Goal: Information Seeking & Learning: Check status

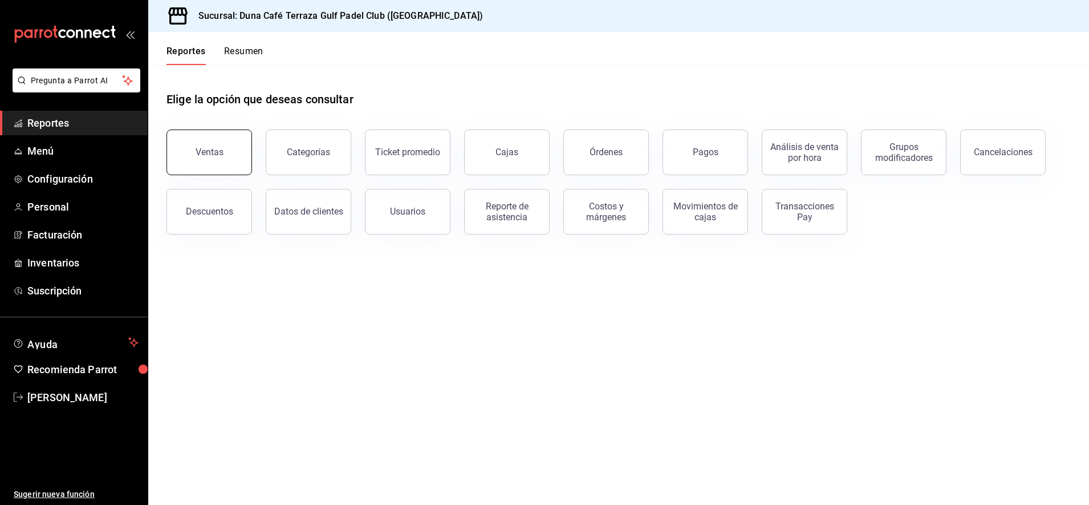
click at [231, 155] on button "Ventas" at bounding box center [209, 152] width 86 height 46
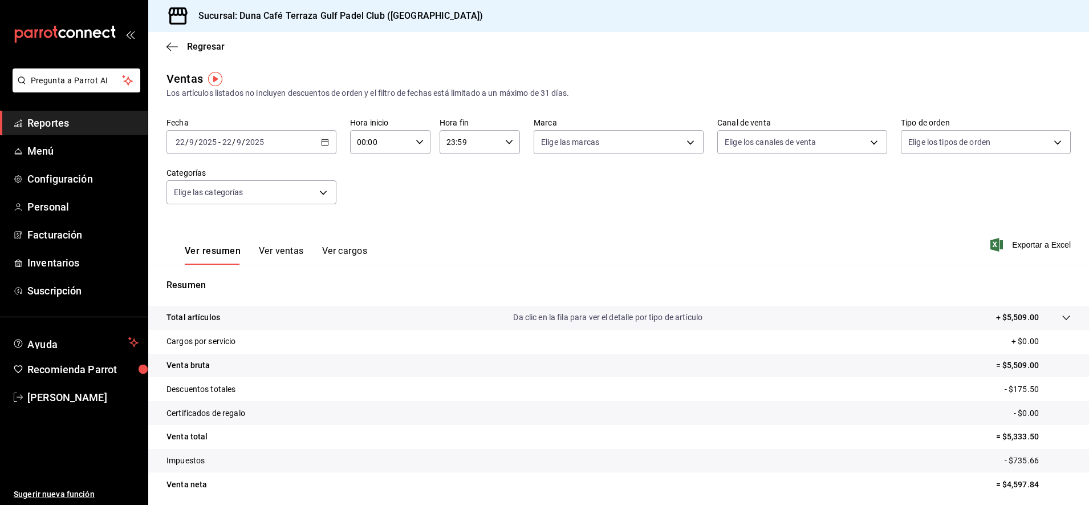
click at [326, 138] on icon "button" at bounding box center [325, 142] width 8 height 8
click at [210, 206] on span "Ayer" at bounding box center [220, 202] width 88 height 12
click at [285, 250] on button "Ver ventas" at bounding box center [281, 254] width 45 height 19
